Goal: Information Seeking & Learning: Learn about a topic

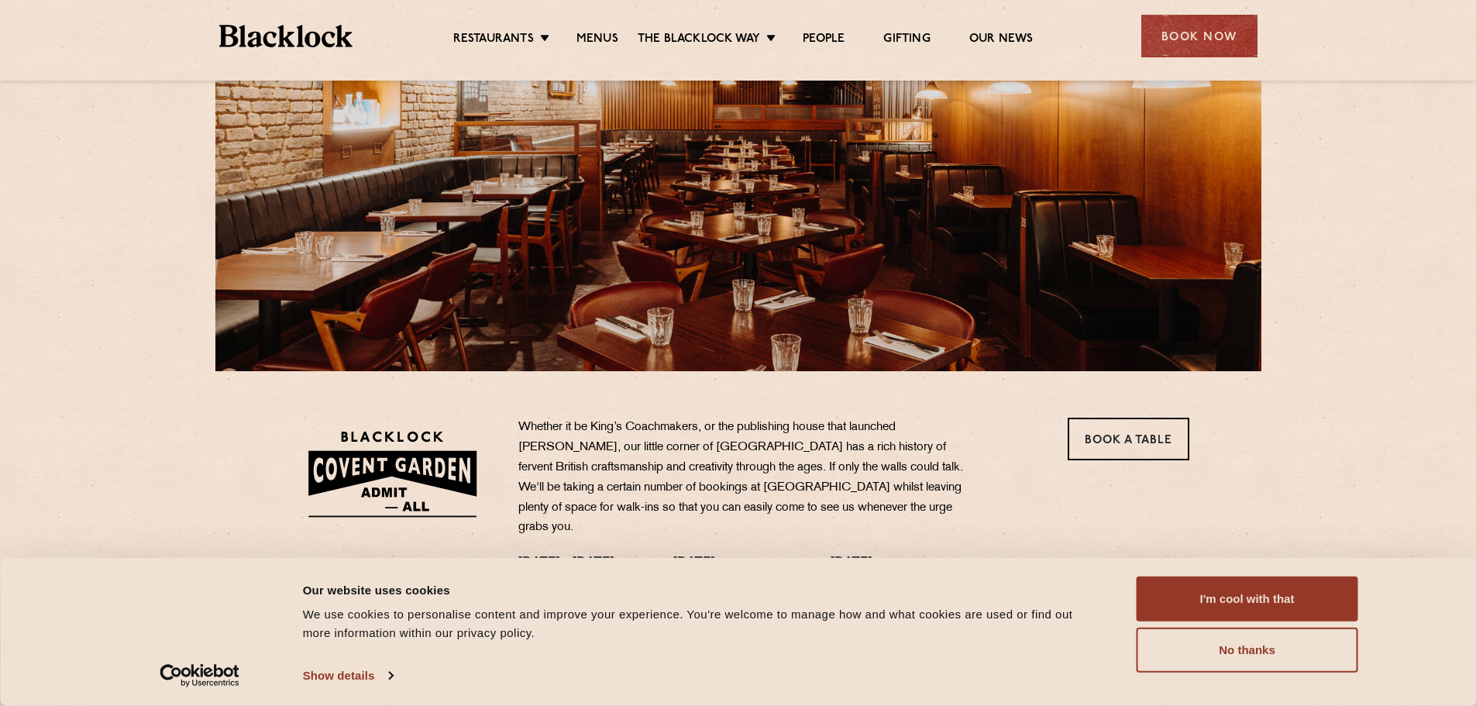
scroll to position [232, 0]
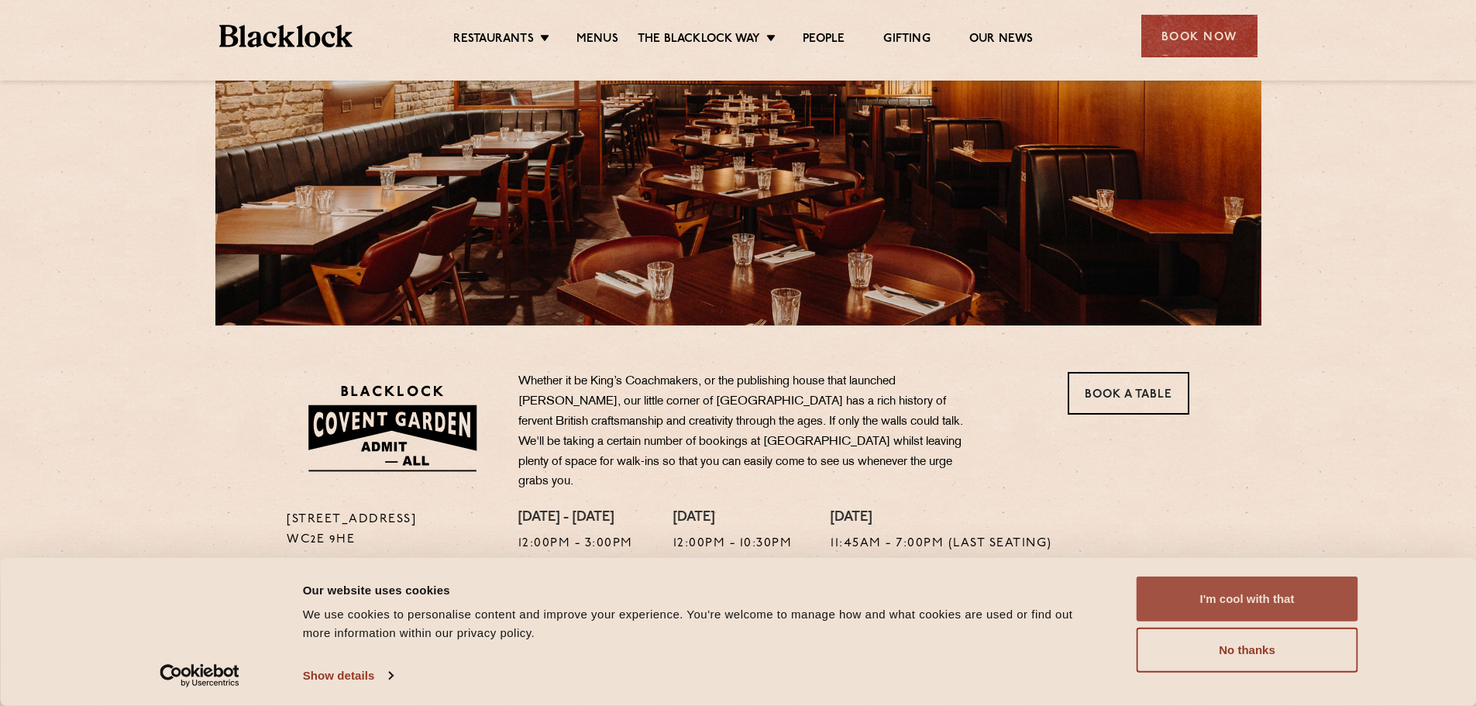
click at [1259, 598] on button "I'm cool with that" at bounding box center [1247, 598] width 222 height 45
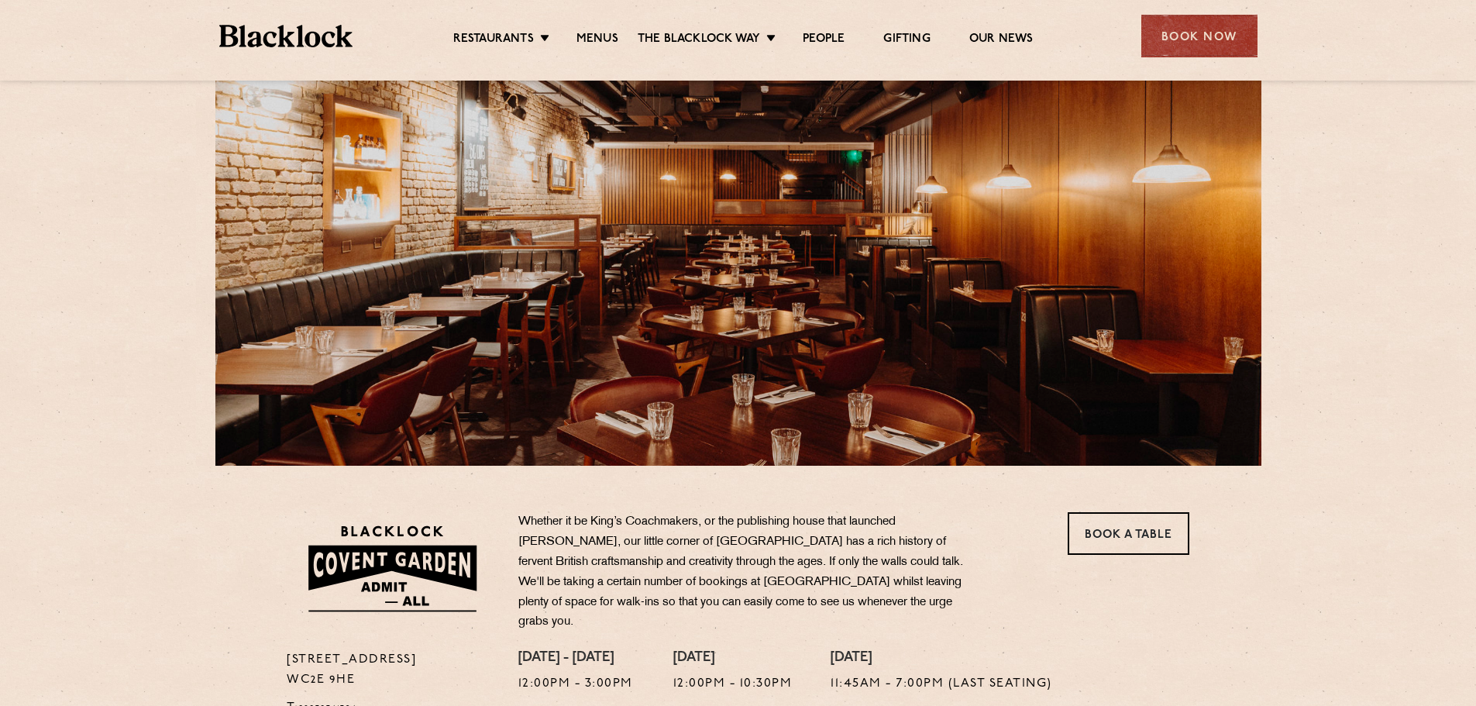
scroll to position [0, 0]
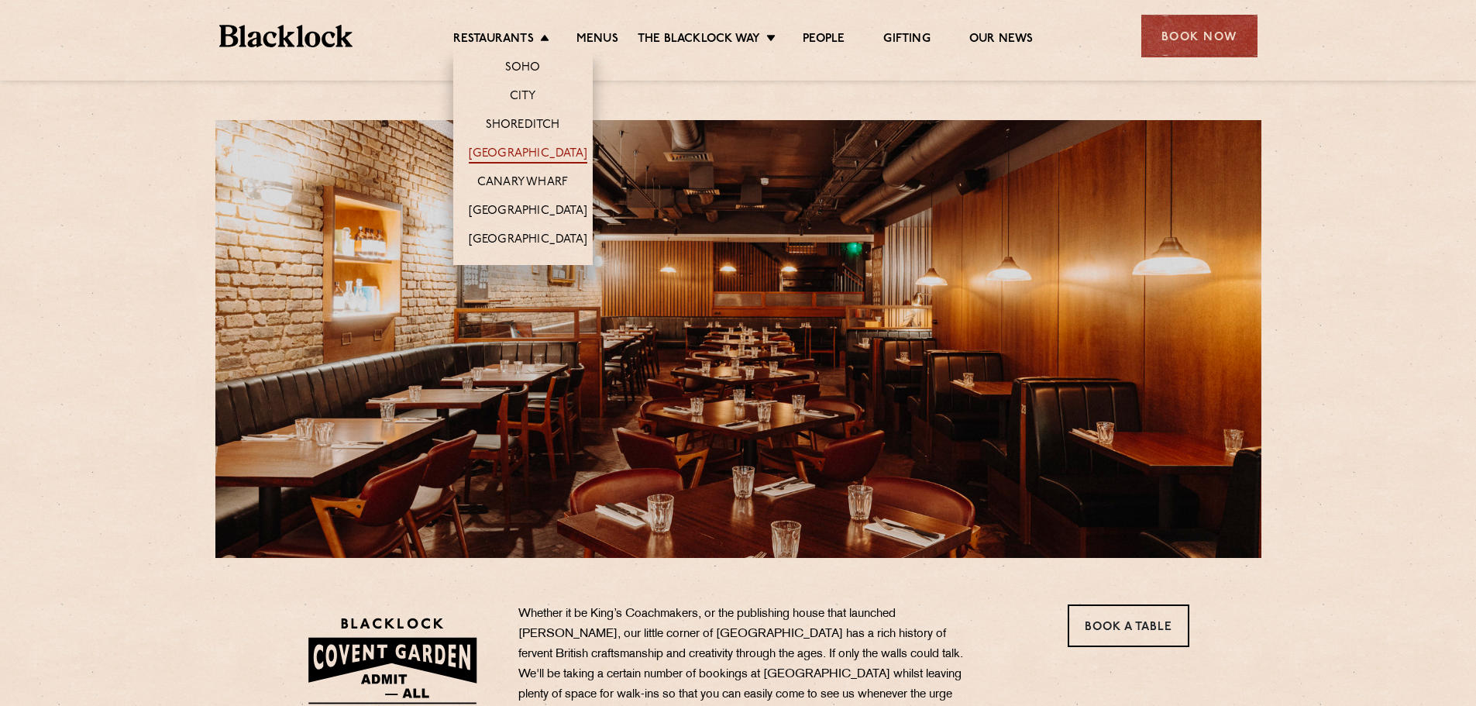
click at [517, 156] on link "[GEOGRAPHIC_DATA]" at bounding box center [528, 154] width 119 height 17
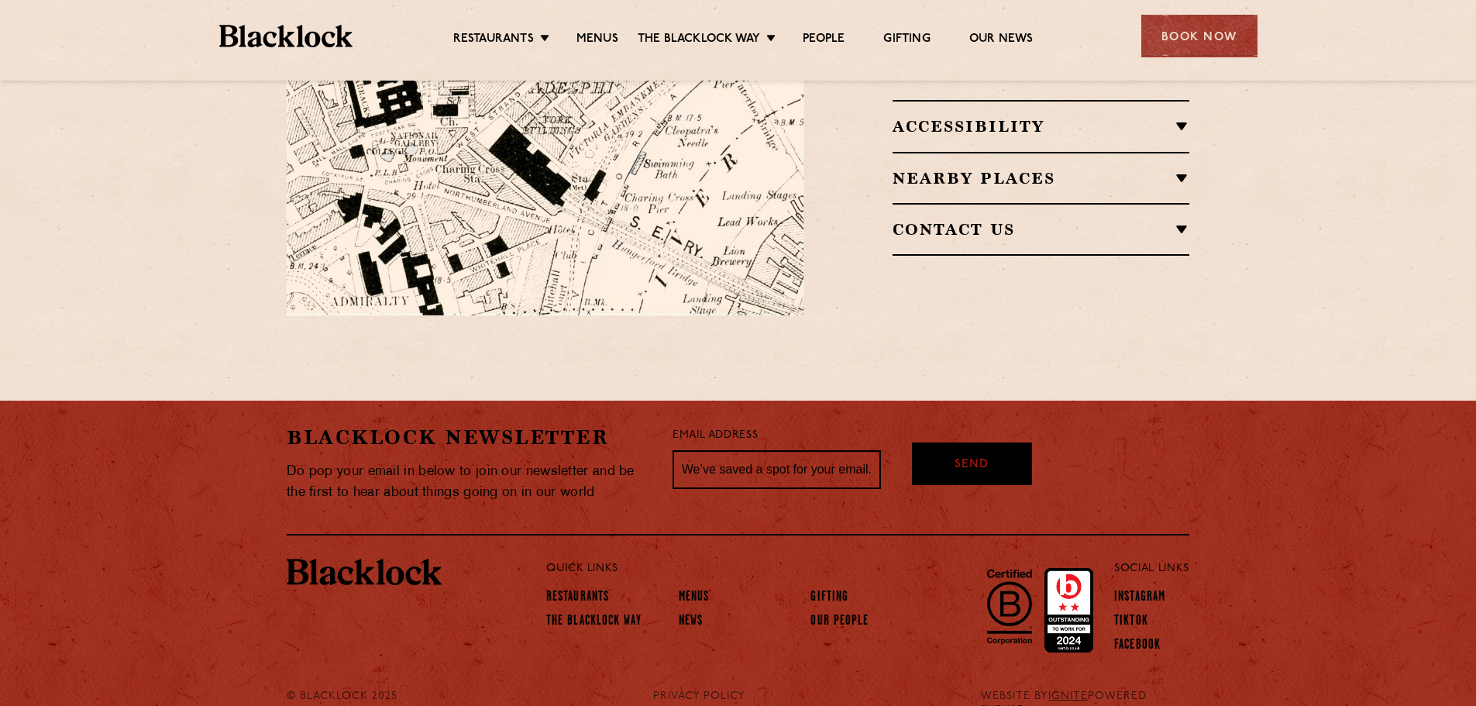
scroll to position [1141, 0]
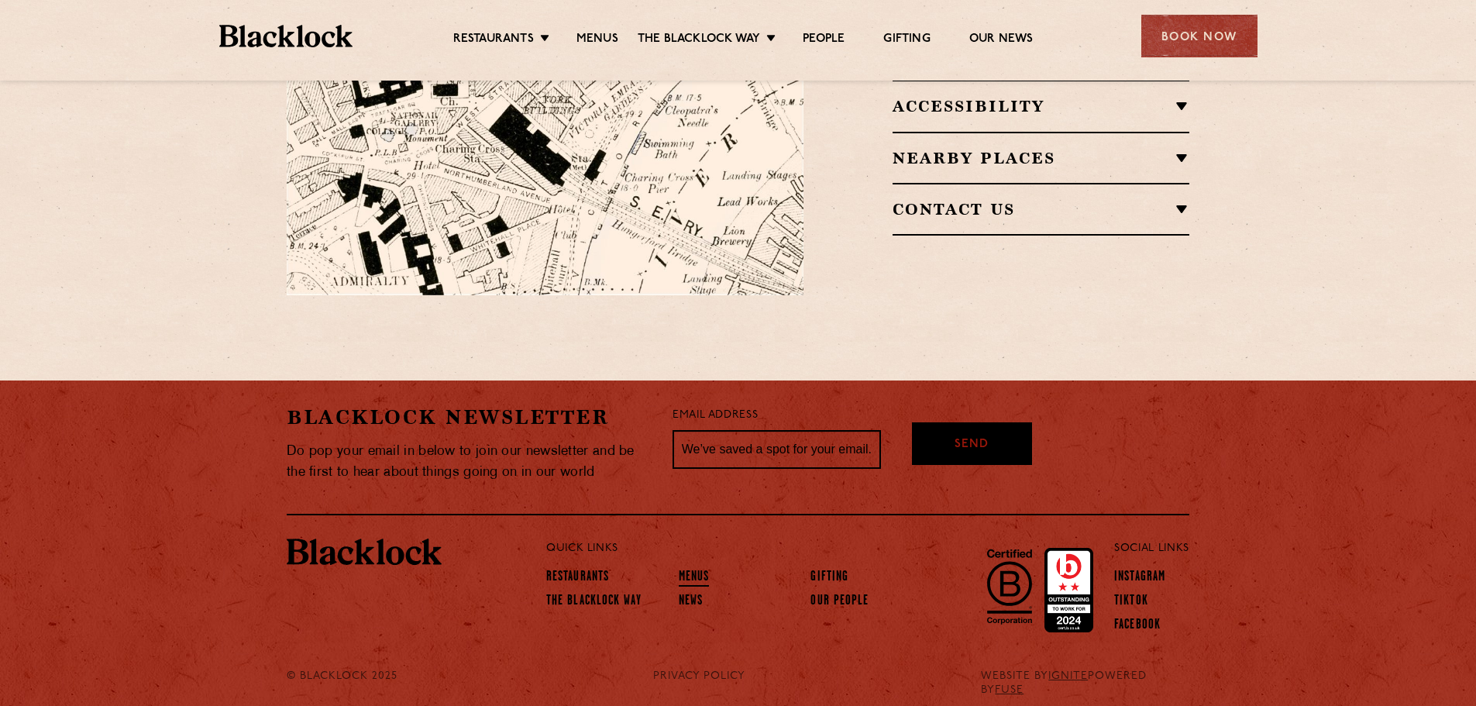
click at [690, 569] on link "Menus" at bounding box center [694, 577] width 31 height 17
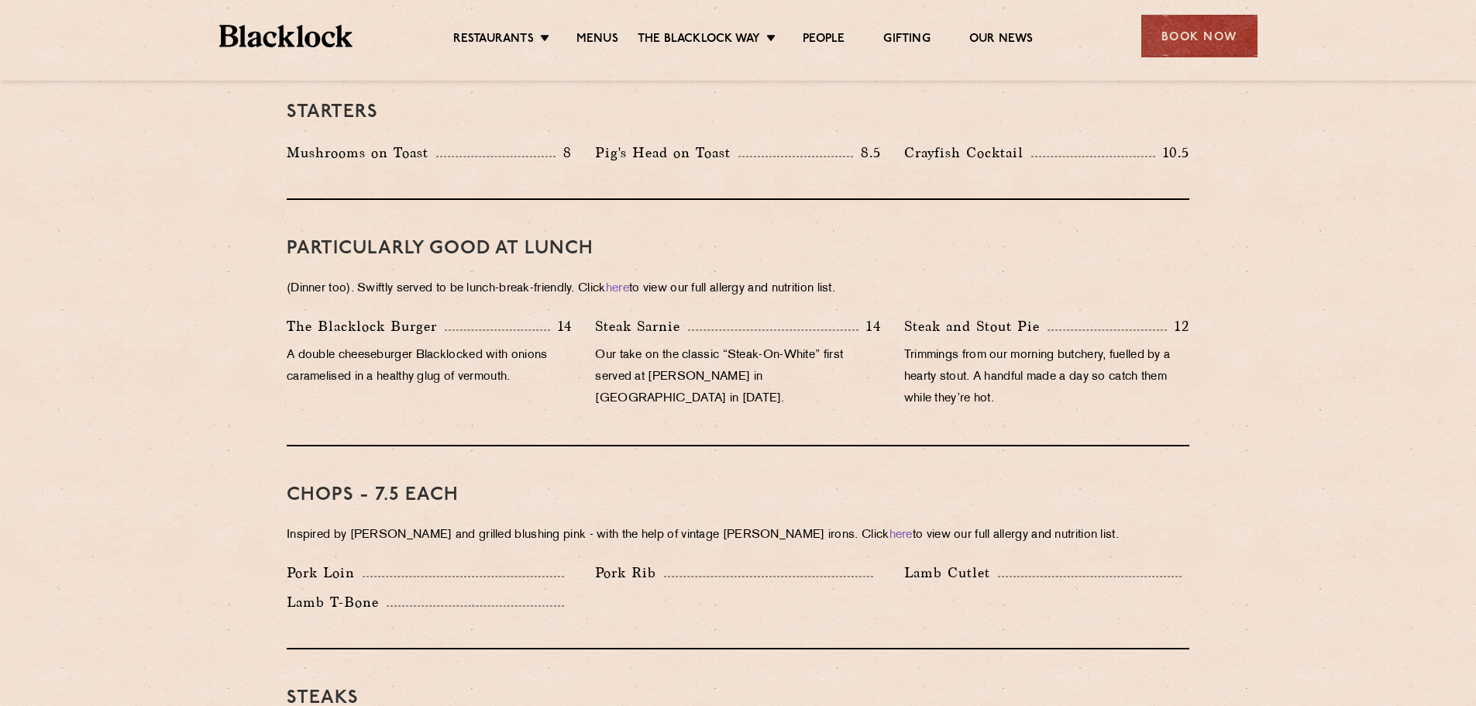
scroll to position [697, 0]
